Goal: Task Accomplishment & Management: Use online tool/utility

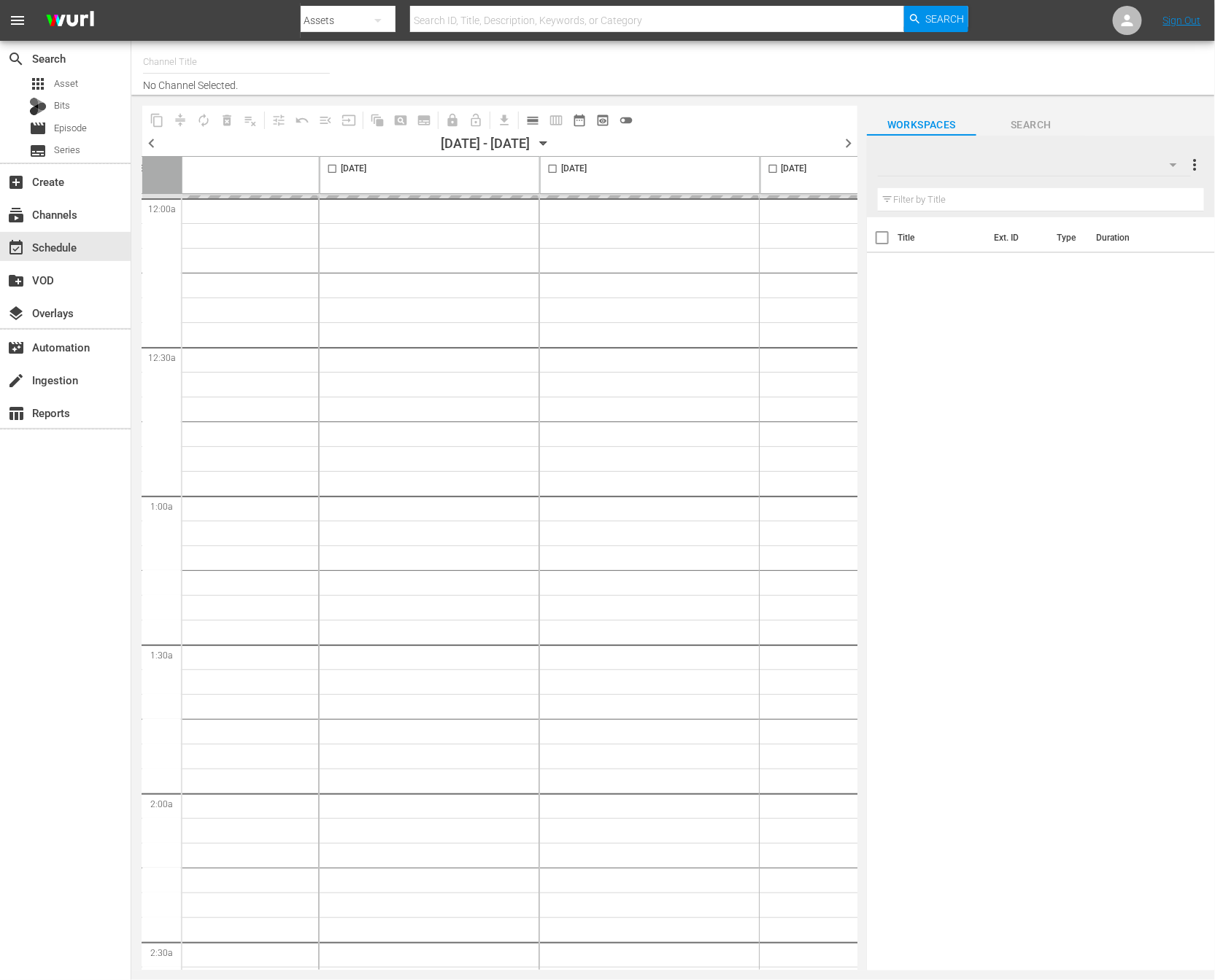
type input "NEW KPOP (617)"
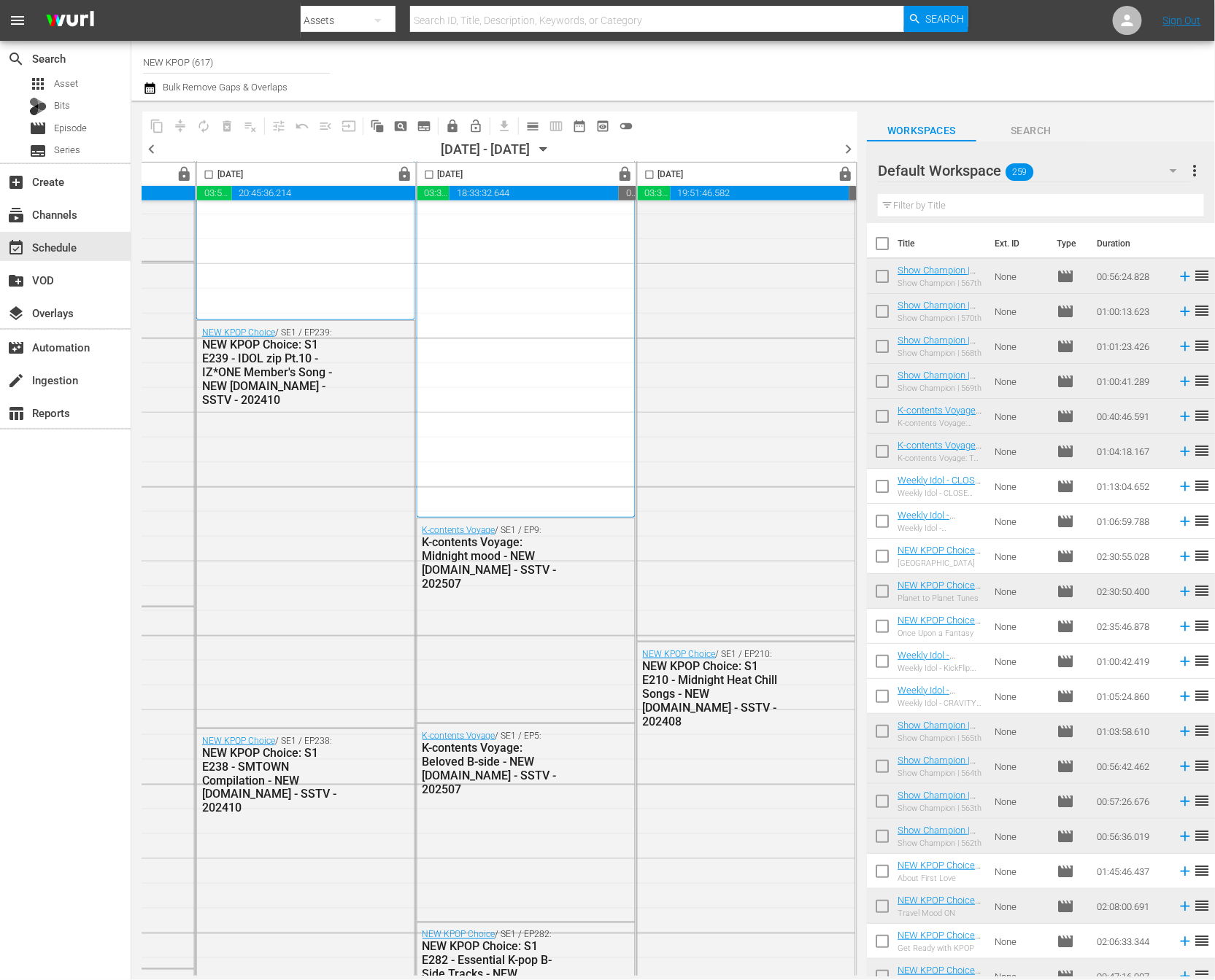
scroll to position [680, 870]
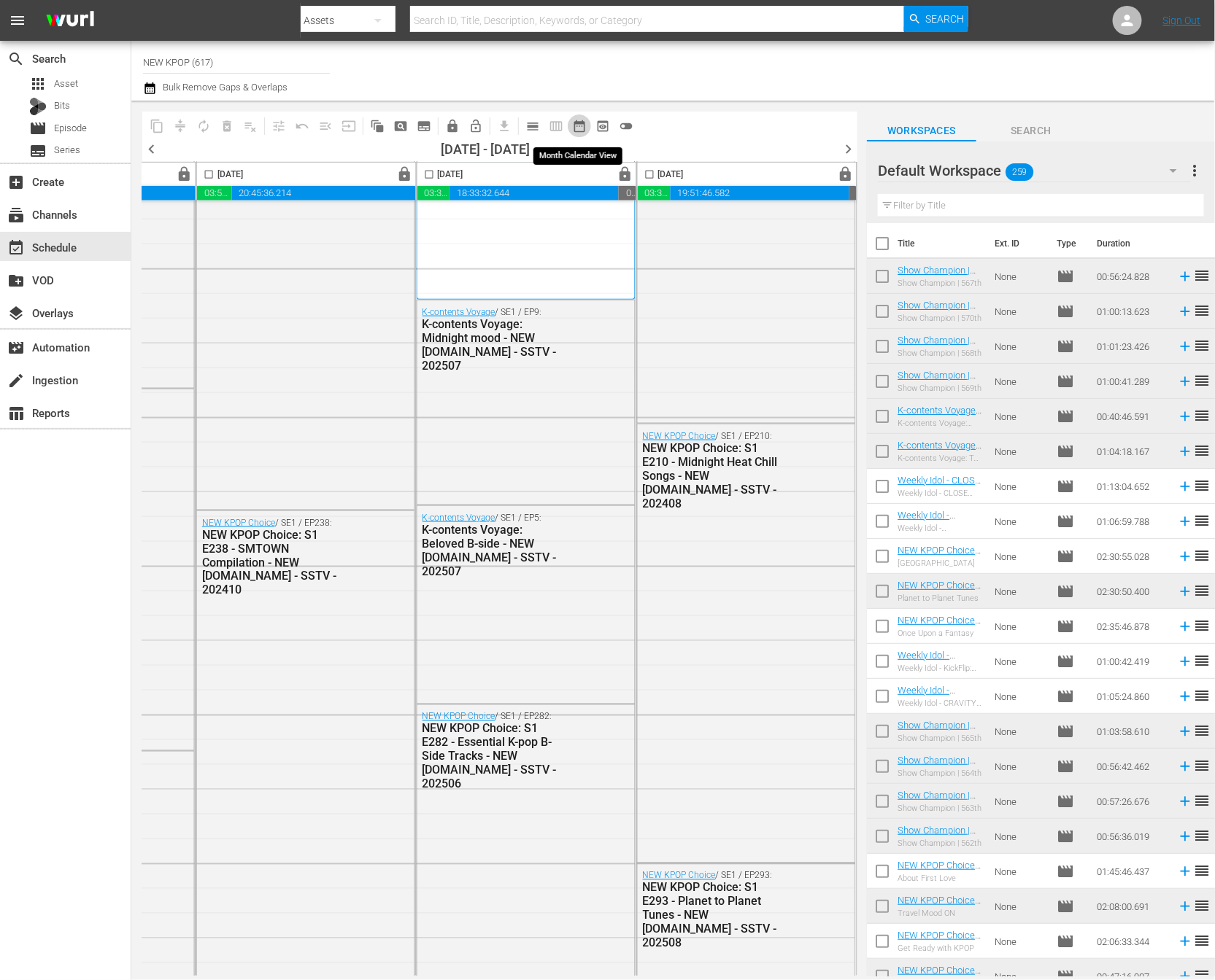
click at [578, 124] on span "date_range_outlined" at bounding box center [579, 126] width 15 height 15
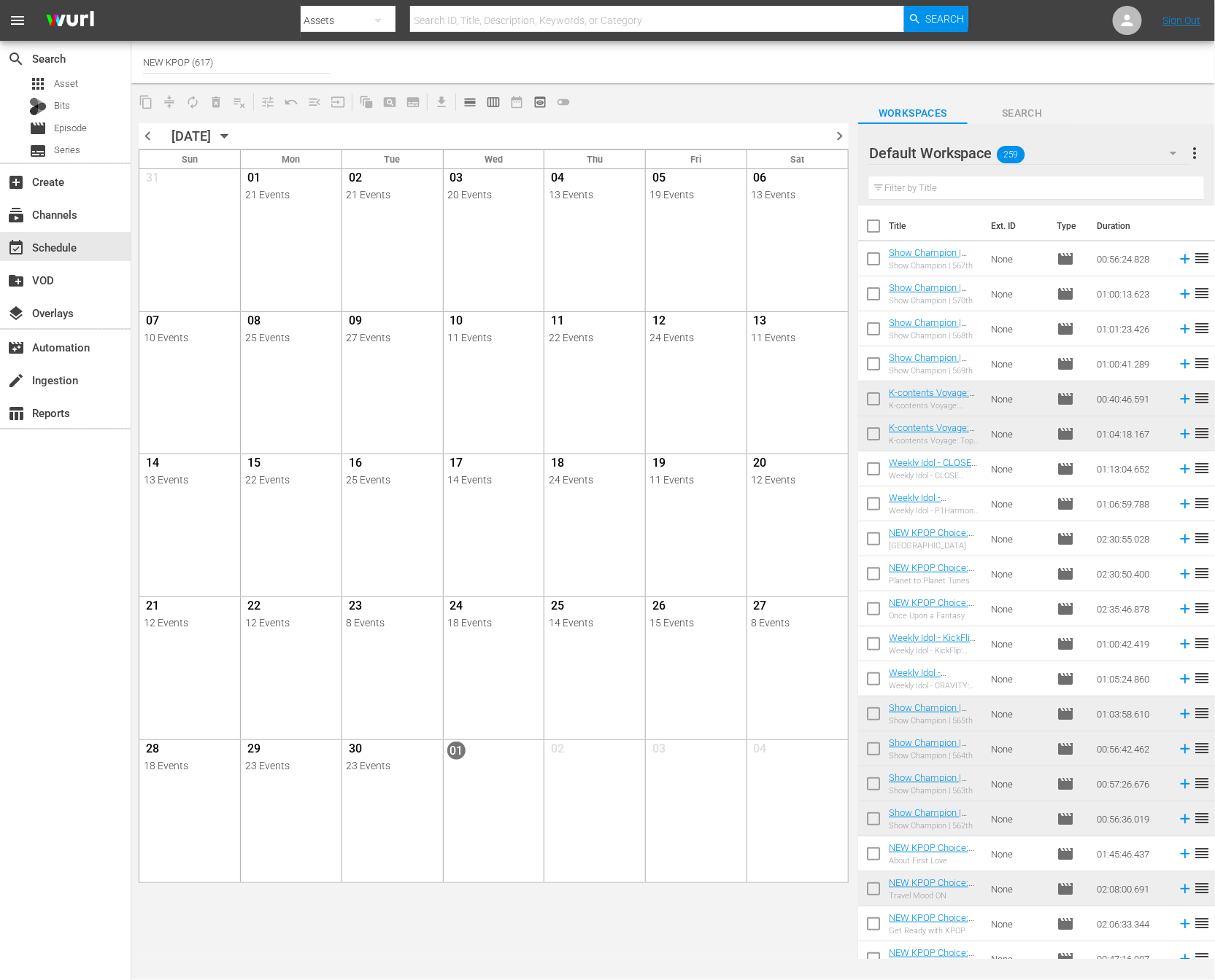
click at [836, 136] on span "chevron_right" at bounding box center [839, 136] width 18 height 18
